Goal: Transaction & Acquisition: Purchase product/service

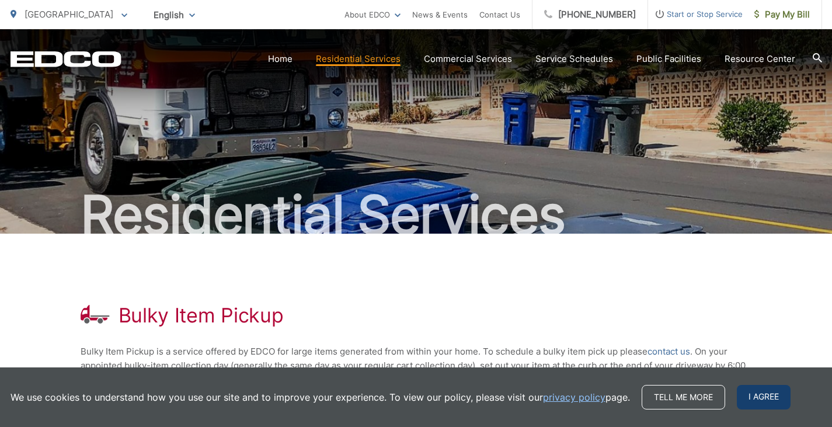
click at [749, 398] on span "I agree" at bounding box center [764, 397] width 54 height 25
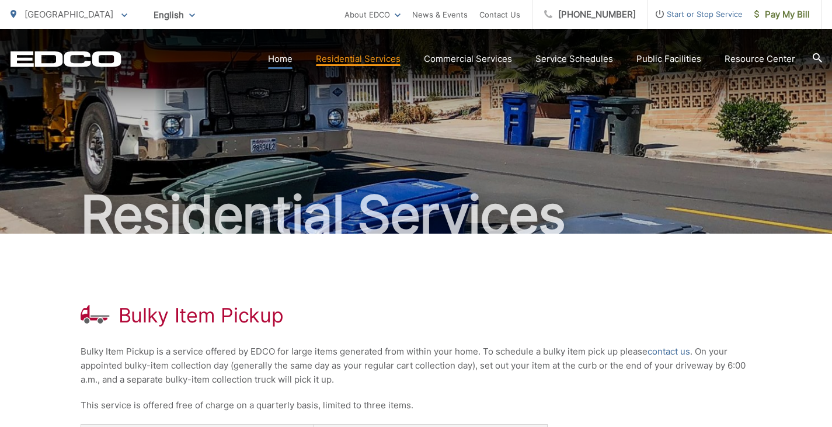
click at [283, 59] on link "Home" at bounding box center [280, 59] width 25 height 14
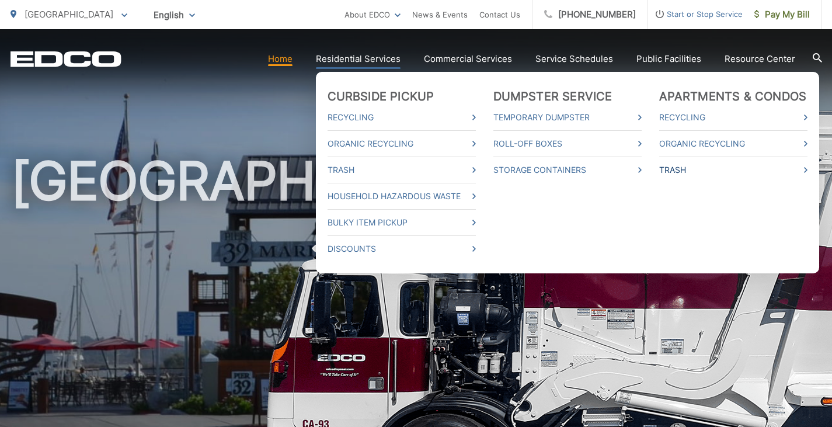
click at [675, 172] on link "Trash" at bounding box center [733, 170] width 148 height 14
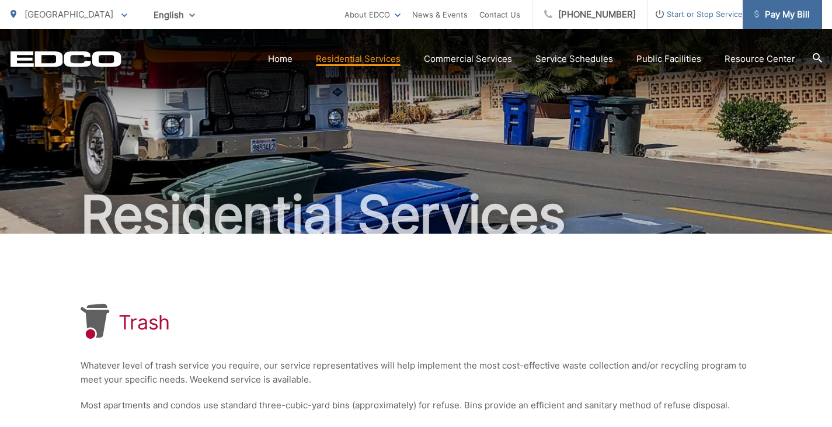
click at [787, 14] on span "Pay My Bill" at bounding box center [781, 15] width 55 height 14
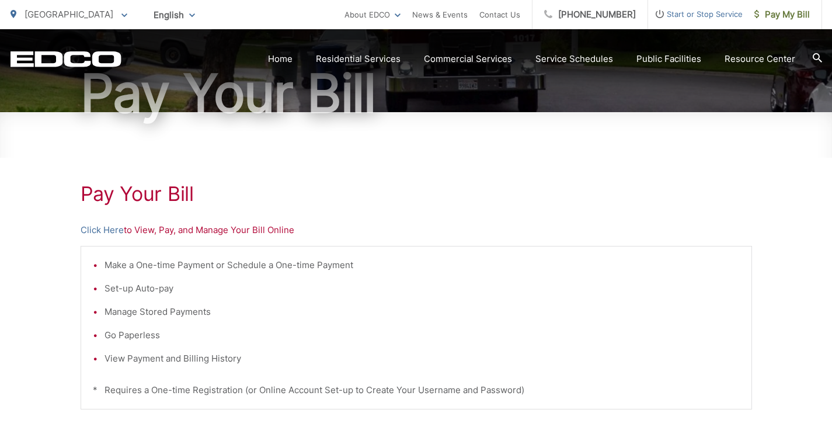
scroll to position [114, 0]
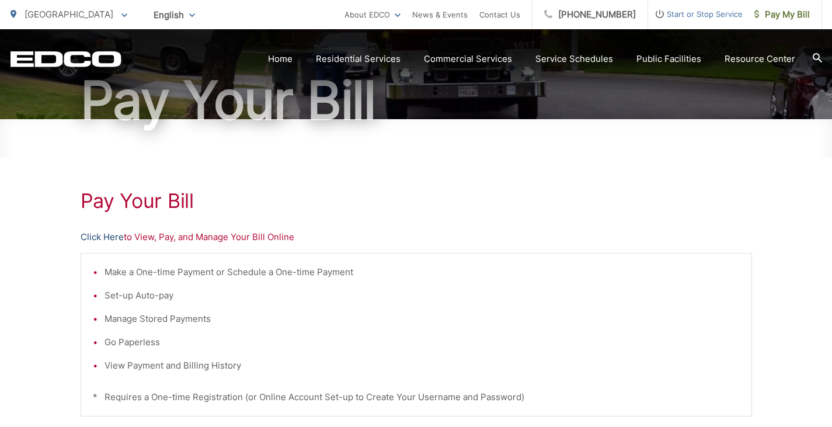
click at [100, 238] on link "Click Here" at bounding box center [102, 237] width 43 height 14
